Goal: Task Accomplishment & Management: Complete application form

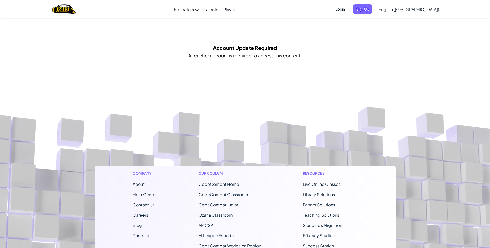
drag, startPoint x: 212, startPoint y: 57, endPoint x: 314, endPoint y: 58, distance: 102.3
click at [314, 58] on div "Account Update Required A teacher account is required to access this content." at bounding box center [245, 53] width 438 height 19
drag, startPoint x: 314, startPoint y: 58, endPoint x: 308, endPoint y: 108, distance: 50.5
click at [308, 108] on footer "Company About Help Center Contact Us Careers Blog Podcast Curriculum CodeCombat…" at bounding box center [245, 227] width 490 height 278
drag, startPoint x: 308, startPoint y: 108, endPoint x: 414, endPoint y: 110, distance: 106.7
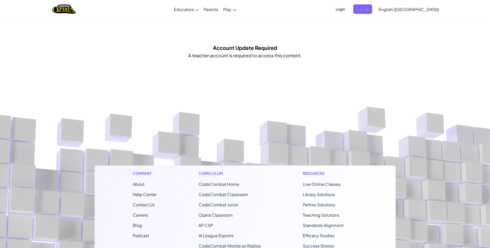
click at [414, 110] on footer "Company About Help Center Contact Us Careers Blog Podcast Curriculum CodeCombat…" at bounding box center [245, 227] width 490 height 278
click at [372, 7] on span "Sign Up" at bounding box center [362, 9] width 19 height 10
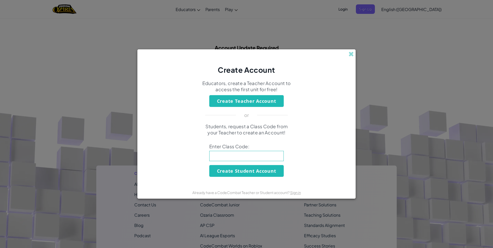
click at [255, 156] on input at bounding box center [246, 156] width 75 height 10
type input "CoinCakeReady"
click at [307, 135] on div "Students, request a Class Code from your Teacher to create an Account! Enter Cl…" at bounding box center [247, 149] width 208 height 53
click at [264, 173] on button "Create Student Account" at bounding box center [246, 171] width 75 height 12
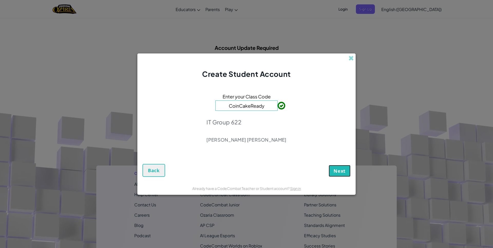
click at [343, 173] on span "Next" at bounding box center [340, 171] width 12 height 6
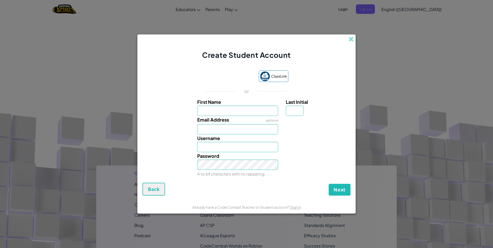
click at [238, 118] on div "Email Address optional" at bounding box center [237, 125] width 89 height 19
click at [236, 109] on input "First Name" at bounding box center [237, 111] width 81 height 10
type input "[PERSON_NAME]"
drag, startPoint x: 300, startPoint y: 110, endPoint x: 299, endPoint y: 114, distance: 3.6
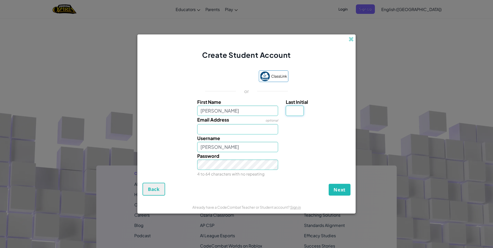
click at [300, 110] on input "Last Initial" at bounding box center [295, 111] width 18 height 10
click at [317, 94] on div "ClassLink or First Name Adrian Last Initial Email Address optional Username Adr…" at bounding box center [247, 123] width 208 height 117
click at [229, 148] on input "[PERSON_NAME]" at bounding box center [237, 147] width 81 height 10
click at [243, 131] on input "Email Address" at bounding box center [237, 129] width 81 height 10
type input "[EMAIL_ADDRESS][DOMAIN_NAME]"
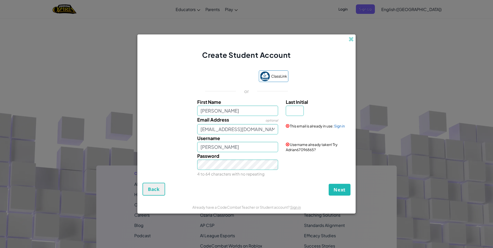
click at [307, 134] on div "Username already taken! Try Adrian67096865?" at bounding box center [317, 143] width 71 height 18
drag, startPoint x: 297, startPoint y: 107, endPoint x: 295, endPoint y: 113, distance: 5.8
click at [297, 107] on input "Last Initial" at bounding box center [295, 111] width 18 height 10
type input "s"
type input "AdrianS"
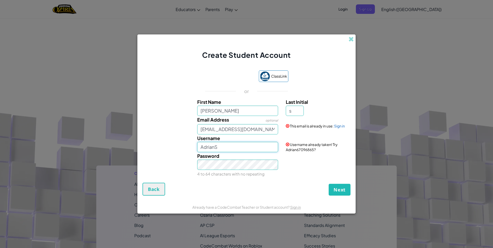
click at [215, 144] on input "AdrianS" at bounding box center [237, 147] width 81 height 10
click at [229, 147] on input "AdrianS" at bounding box center [237, 147] width 81 height 10
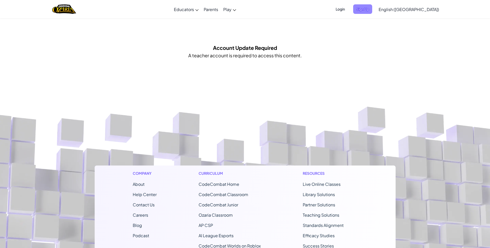
click at [372, 9] on span "Sign Up" at bounding box center [362, 9] width 19 height 10
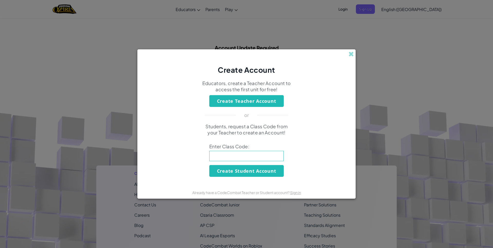
click at [253, 157] on input at bounding box center [246, 156] width 75 height 10
type input "CoinCakeReady"
click at [231, 173] on button "Create Student Account" at bounding box center [246, 171] width 75 height 12
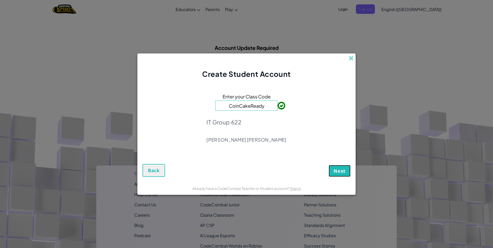
click at [342, 171] on span "Next" at bounding box center [340, 171] width 12 height 6
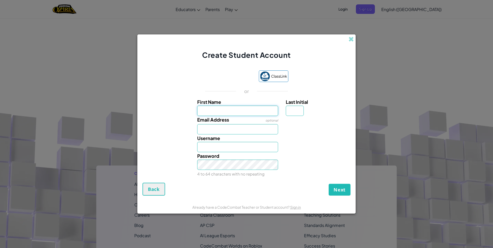
click at [253, 114] on input "First Name" at bounding box center [237, 111] width 81 height 10
type input "[PERSON_NAME]"
click at [297, 112] on input "Last Initial" at bounding box center [295, 111] width 18 height 10
type input "s"
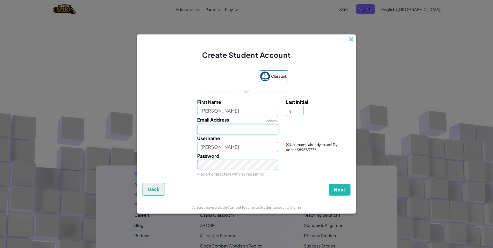
type input "AdrianS"
drag, startPoint x: 241, startPoint y: 128, endPoint x: 239, endPoint y: 129, distance: 2.6
click at [240, 128] on input "Email Address" at bounding box center [237, 129] width 81 height 10
type input "[EMAIL_ADDRESS][DOMAIN_NAME]"
click at [166, 133] on div "Email Address optional [EMAIL_ADDRESS][DOMAIN_NAME] Checking..." at bounding box center [246, 125] width 213 height 19
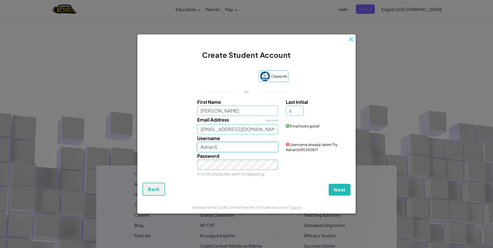
click at [236, 145] on input "AdrianS" at bounding box center [237, 147] width 81 height 10
type input "A"
type input "a5c"
click at [174, 147] on div "Username a5c Username already taken! Try AdrianS69538081?" at bounding box center [246, 143] width 213 height 18
click at [345, 192] on span "Next" at bounding box center [340, 190] width 12 height 6
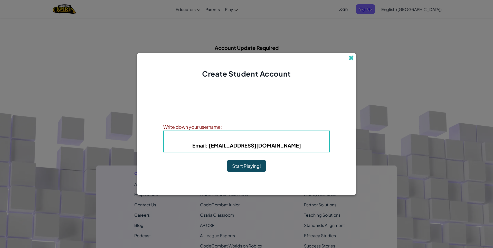
click at [349, 59] on span at bounding box center [351, 57] width 5 height 5
